Goal: Information Seeking & Learning: Find specific fact

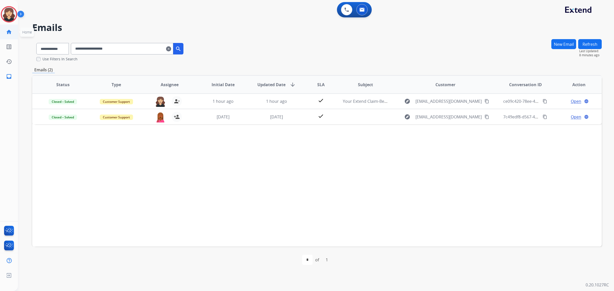
click at [11, 35] on mat-icon "home" at bounding box center [9, 32] width 6 height 6
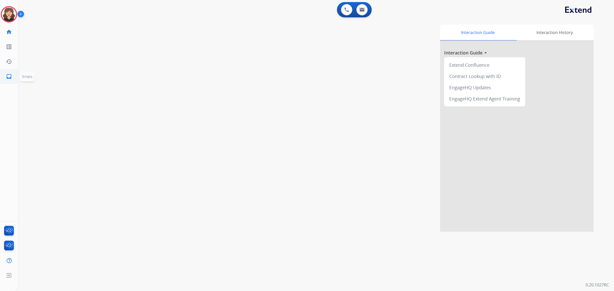
click at [11, 78] on mat-icon "inbox" at bounding box center [9, 76] width 6 height 6
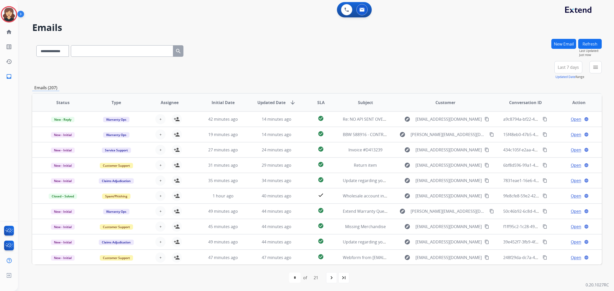
click at [580, 70] on button "Last 7 days" at bounding box center [569, 67] width 28 height 12
click at [563, 132] on div "Last 90 days" at bounding box center [567, 130] width 28 height 8
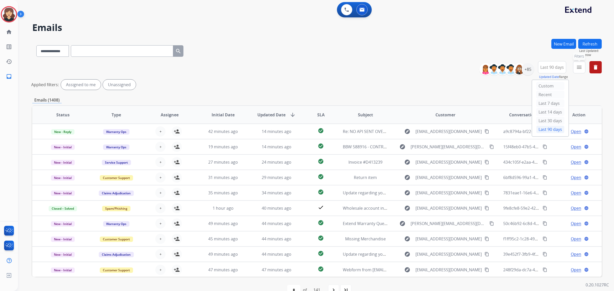
click at [576, 64] on mat-icon "menu" at bounding box center [579, 67] width 6 height 6
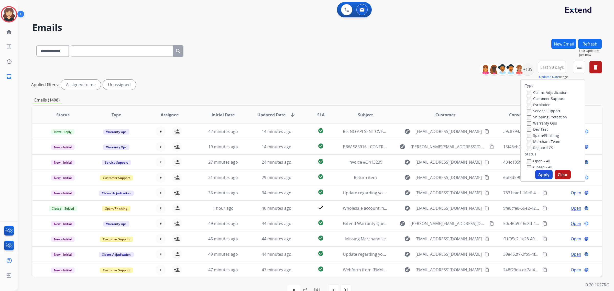
click at [527, 158] on div "Open - All" at bounding box center [554, 161] width 54 height 6
click at [542, 175] on button "Apply" at bounding box center [543, 174] width 17 height 9
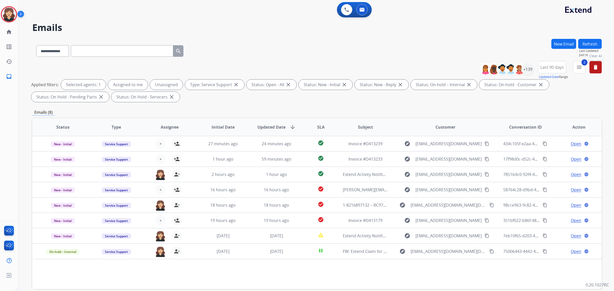
click at [593, 66] on mat-icon "delete" at bounding box center [596, 67] width 6 height 6
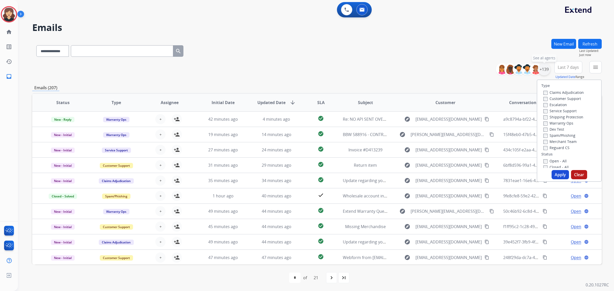
click at [546, 67] on div "+139" at bounding box center [544, 69] width 12 height 12
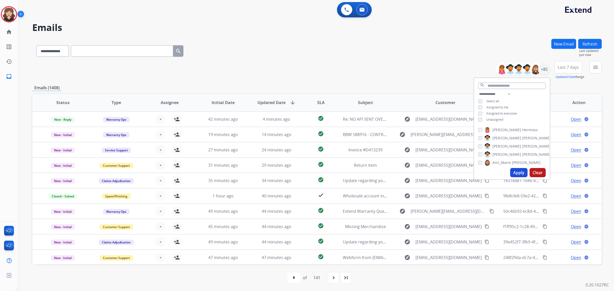
click at [514, 174] on button "Apply" at bounding box center [518, 172] width 17 height 9
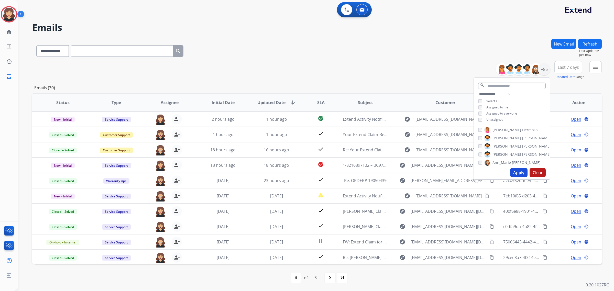
click at [374, 61] on div "**********" at bounding box center [317, 70] width 570 height 18
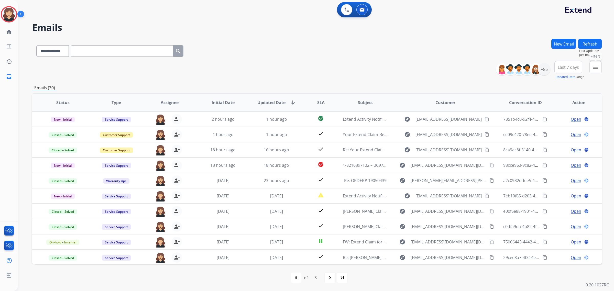
click at [600, 66] on button "menu Filters" at bounding box center [596, 67] width 12 height 12
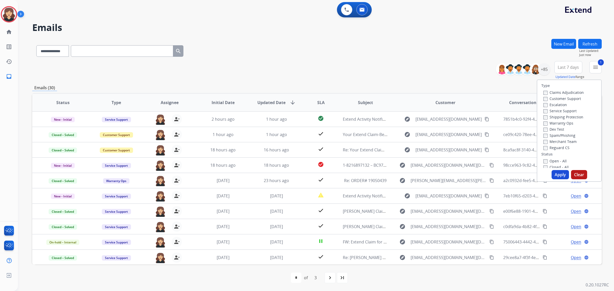
click at [559, 175] on button "Apply" at bounding box center [560, 174] width 17 height 9
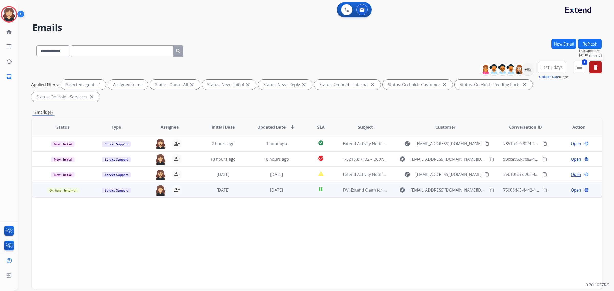
click at [575, 187] on span "Open" at bounding box center [576, 190] width 10 height 6
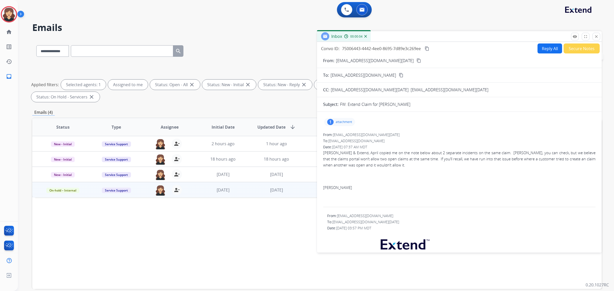
click at [584, 49] on button "Secure Notes" at bounding box center [582, 49] width 36 height 10
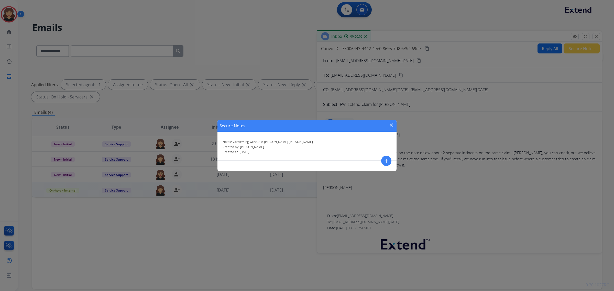
click at [392, 124] on mat-icon "close" at bounding box center [391, 125] width 6 height 6
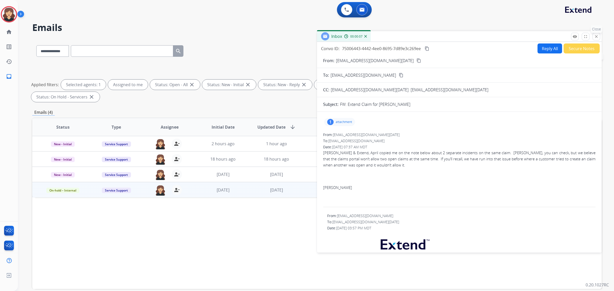
click at [597, 36] on mat-icon "close" at bounding box center [596, 36] width 5 height 5
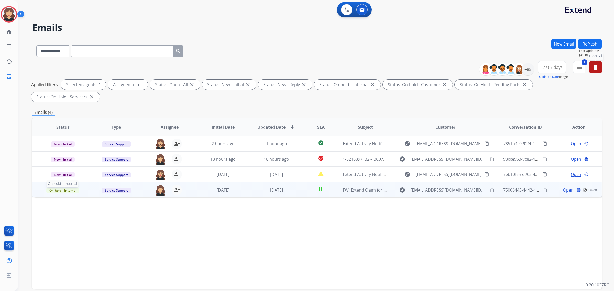
click at [52, 188] on span "On-hold – Internal" at bounding box center [62, 190] width 33 height 5
click at [94, 234] on p "Closed – Solved" at bounding box center [93, 237] width 29 height 7
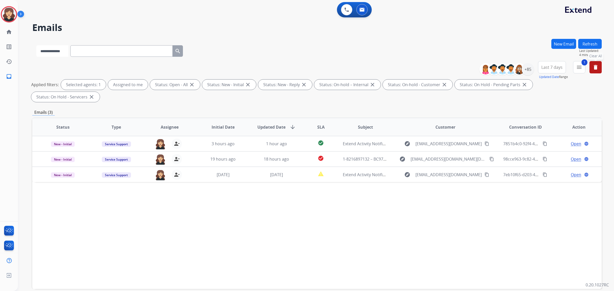
click at [55, 52] on select "**********" at bounding box center [52, 51] width 32 height 12
select select "**********"
click at [36, 45] on select "**********" at bounding box center [52, 51] width 32 height 12
click at [106, 51] on input "text" at bounding box center [122, 51] width 102 height 12
paste input "**********"
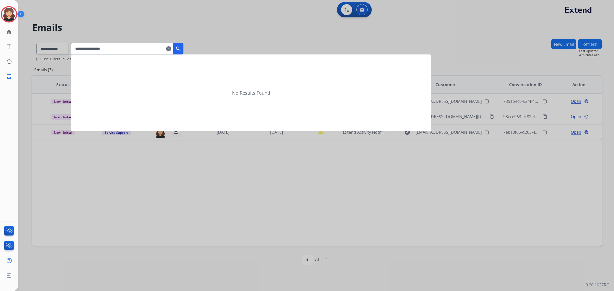
type input "**********"
click at [181, 48] on mat-icon "search" at bounding box center [178, 49] width 6 height 6
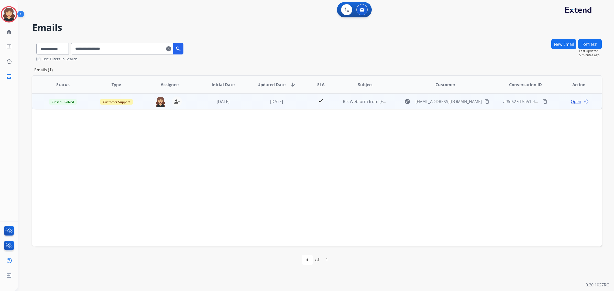
click at [543, 101] on mat-icon "content_copy" at bounding box center [545, 101] width 5 height 5
click at [571, 101] on span "Open" at bounding box center [576, 102] width 10 height 6
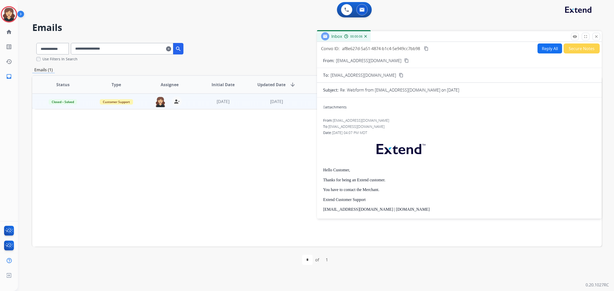
drag, startPoint x: 537, startPoint y: 209, endPoint x: 329, endPoint y: 36, distance: 270.9
click at [329, 36] on div "Inbox 00:00:06 Convo ID: af8e627d-5a51-4874-b1c4-5e949cc7bb98 content_copy Repl…" at bounding box center [459, 125] width 285 height 188
copy div "Convo ID: af8e627d-5a51-4874-b1c4-5e949cc7bb98 content_copy Reply All Secure No…"
click at [454, 142] on p at bounding box center [459, 150] width 273 height 25
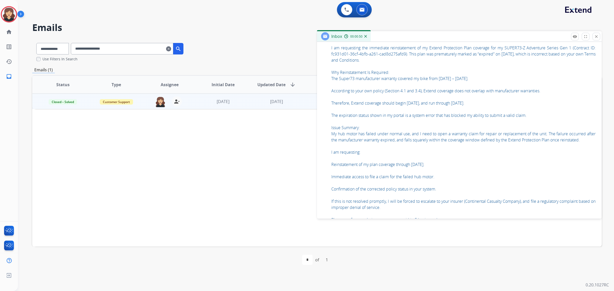
scroll to position [347, 0]
